Goal: Task Accomplishment & Management: Manage account settings

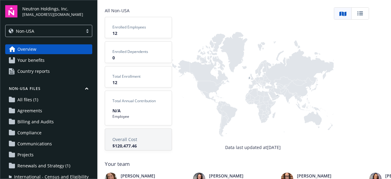
click at [69, 35] on div "Non-USA" at bounding box center [48, 31] width 87 height 12
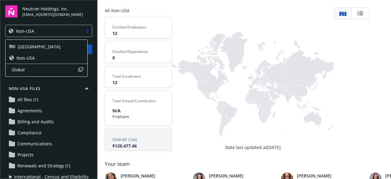
click at [61, 46] on div "[GEOGRAPHIC_DATA]" at bounding box center [46, 46] width 75 height 6
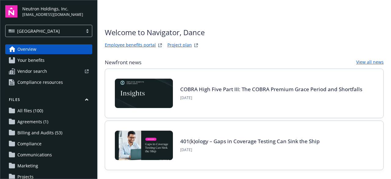
click at [31, 111] on span "All files (100)" at bounding box center [30, 111] width 26 height 10
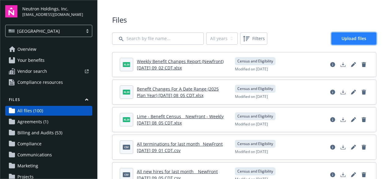
click at [351, 41] on span "Upload files" at bounding box center [354, 38] width 25 height 6
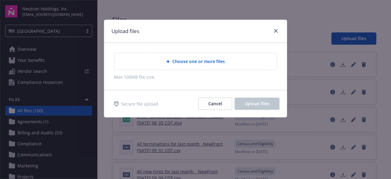
click at [182, 68] on div "Choose one or more files" at bounding box center [195, 61] width 163 height 17
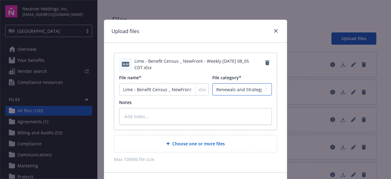
click at [243, 90] on select "Agreements Billing and Audits Census and Eligibility Communications Compliance …" at bounding box center [242, 89] width 60 height 12
select select "Census"
click at [212, 83] on select "Agreements Billing and Audits Census and Eligibility Communications Compliance …" at bounding box center [242, 89] width 60 height 12
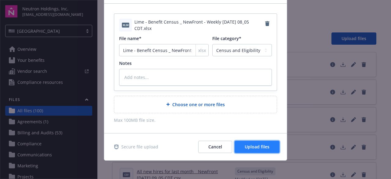
click at [248, 148] on span "Upload files" at bounding box center [257, 147] width 25 height 6
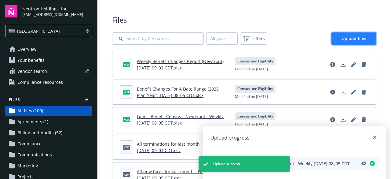
click at [344, 41] on link "Upload files" at bounding box center [354, 38] width 45 height 12
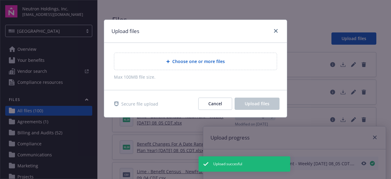
click at [218, 61] on span "Choose one or more files" at bounding box center [198, 61] width 53 height 6
type textarea "x"
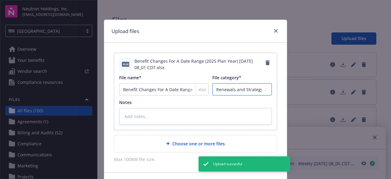
click at [241, 89] on select "Agreements Billing and Audits Census and Eligibility Communications Compliance …" at bounding box center [242, 89] width 60 height 12
select select "Census"
click at [212, 83] on select "Agreements Billing and Audits Census and Eligibility Communications Compliance …" at bounding box center [242, 89] width 60 height 12
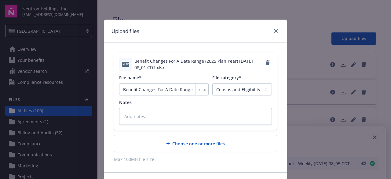
scroll to position [39, 0]
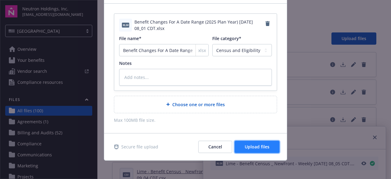
click at [264, 149] on button "Upload files" at bounding box center [257, 147] width 45 height 12
type textarea "x"
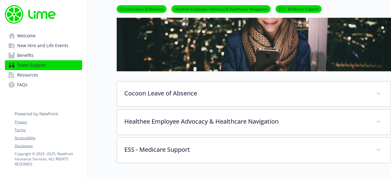
scroll to position [72, 0]
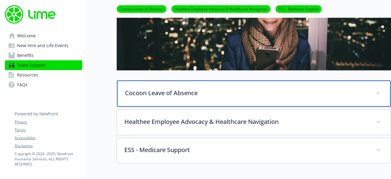
click at [261, 92] on p "Cocoon Leave of Absence" at bounding box center [246, 92] width 243 height 9
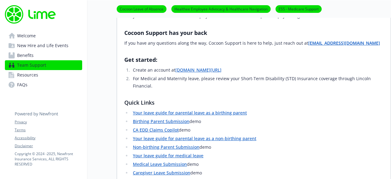
scroll to position [229, 0]
